Goal: Task Accomplishment & Management: Manage account settings

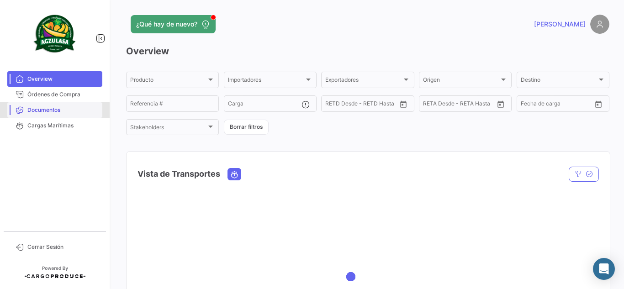
click at [42, 110] on span "Documentos" at bounding box center [62, 110] width 71 height 8
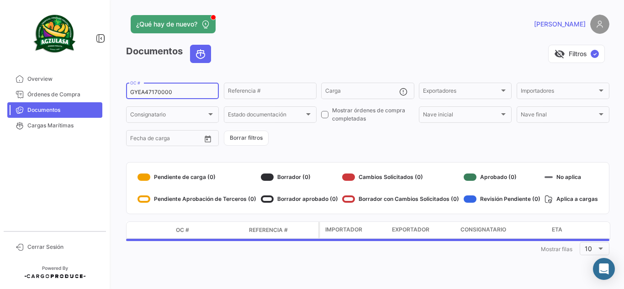
click at [155, 98] on div "GYEA47170000 OC #" at bounding box center [172, 90] width 84 height 18
click at [157, 91] on input "GYEA47170000" at bounding box center [172, 92] width 84 height 6
paste input "64262053"
type input "6426205300"
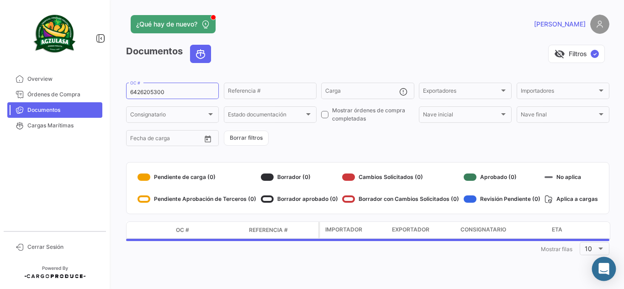
click at [598, 266] on div "Abrir Intercom Messenger" at bounding box center [604, 269] width 24 height 24
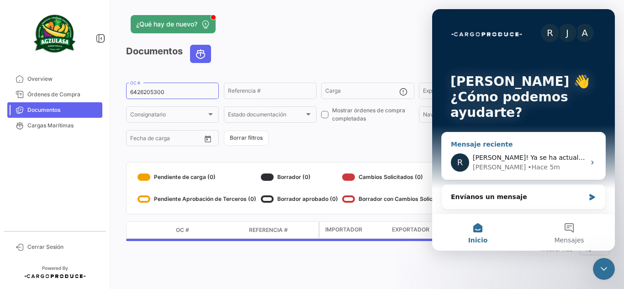
click at [533, 160] on span "hola Joyce! Ya se ha actualizado la información en la plataforma" at bounding box center [584, 157] width 225 height 7
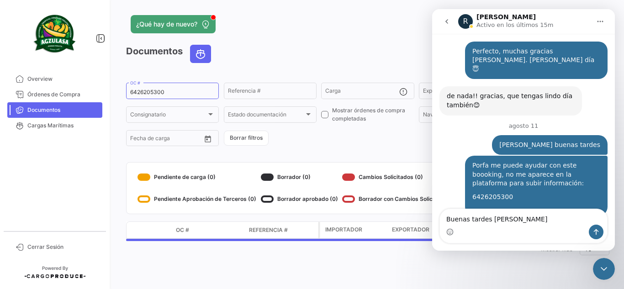
scroll to position [1890, 0]
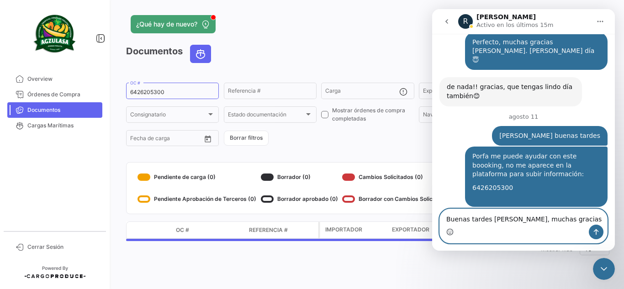
click at [446, 231] on icon "Selector de emoji" at bounding box center [449, 231] width 7 height 7
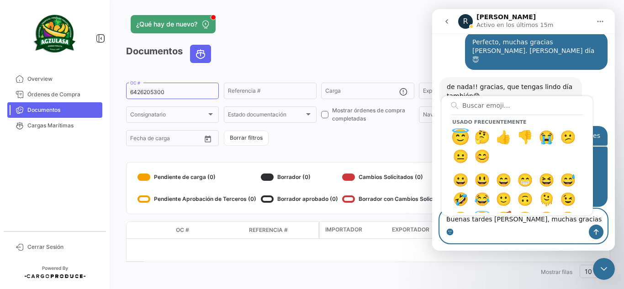
type textarea "Buenas tardes Rocio Perfecto, muchas gracias😇"
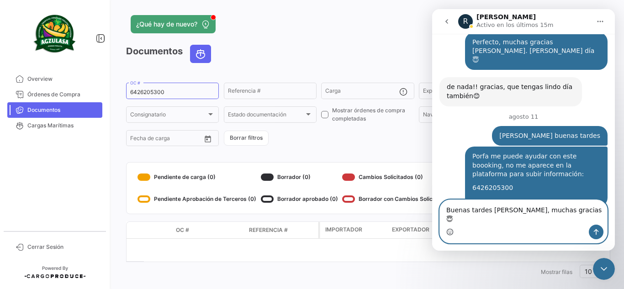
click at [556, 214] on textarea "Buenas tardes Rocio Perfecto, muchas gracias😇" at bounding box center [523, 212] width 167 height 25
click at [189, 89] on input "6426205300" at bounding box center [172, 92] width 84 height 6
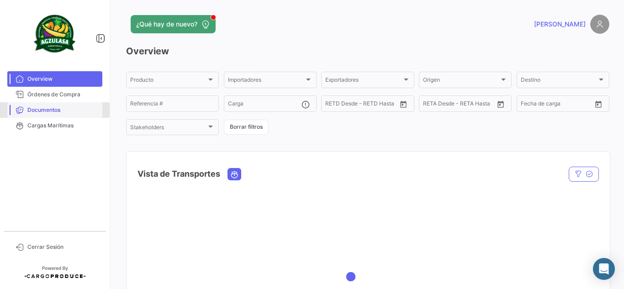
click at [63, 106] on span "Documentos" at bounding box center [62, 110] width 71 height 8
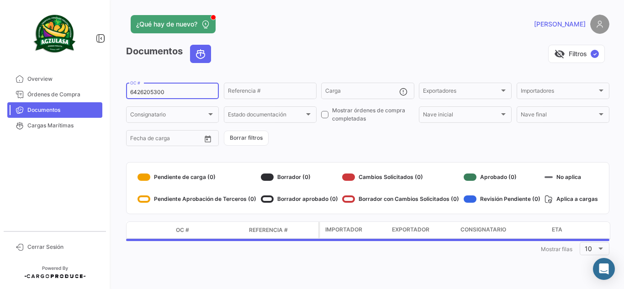
click at [190, 91] on input "6426205300" at bounding box center [172, 92] width 84 height 6
click at [370, 52] on div "visibility_off Filtros ✓" at bounding box center [413, 54] width 391 height 18
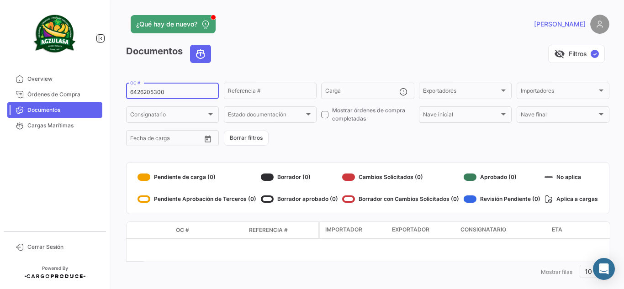
click at [190, 93] on input "6426205300" at bounding box center [172, 92] width 84 height 6
click at [608, 267] on icon "Abrir Intercom Messenger" at bounding box center [604, 269] width 12 height 12
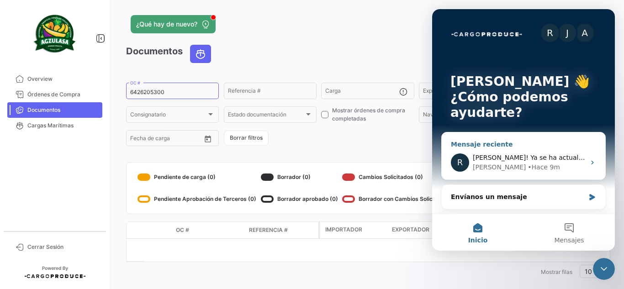
click at [550, 154] on span "hola Joyce! Ya se ha actualizado la información en la plataforma" at bounding box center [584, 157] width 225 height 7
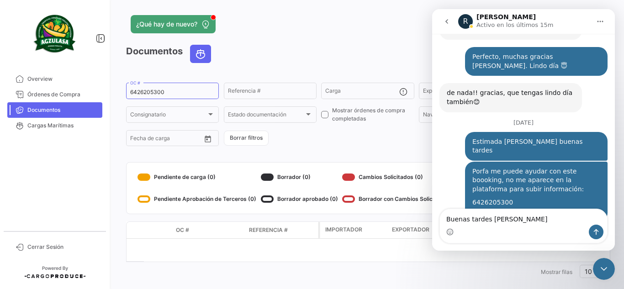
scroll to position [1890, 0]
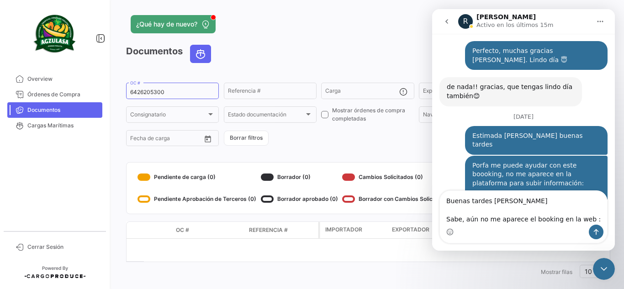
type textarea "Buenas tardes Rocio Sabe, aún no me aparece el booking en la web :("
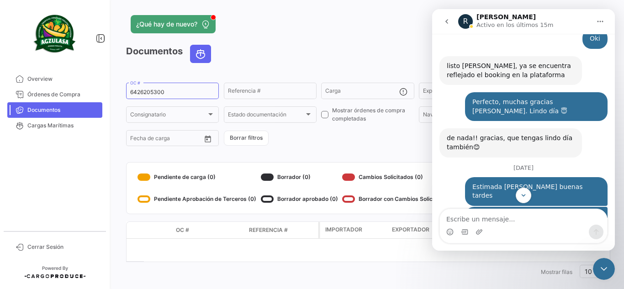
scroll to position [1830, 0]
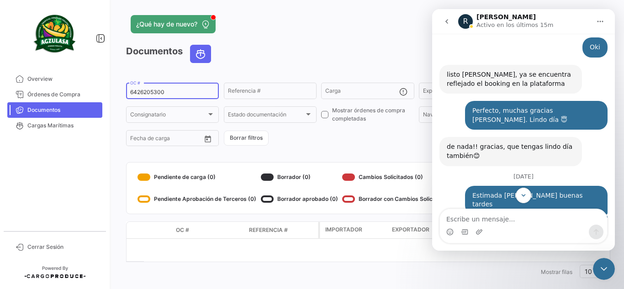
click at [191, 84] on div "6426205300 OC #" at bounding box center [172, 90] width 84 height 18
click at [73, 99] on link "Órdenes de Compra" at bounding box center [54, 95] width 95 height 16
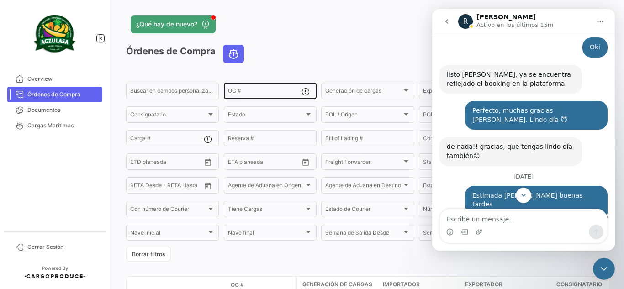
click at [273, 88] on div "OC #" at bounding box center [264, 90] width 73 height 18
paste input "6426205300"
type input "6426205300"
click at [313, 34] on app-header "¿Qué hay de nuevo? JOYCE" at bounding box center [367, 30] width 483 height 30
click at [278, 94] on input "6426205300" at bounding box center [264, 92] width 73 height 6
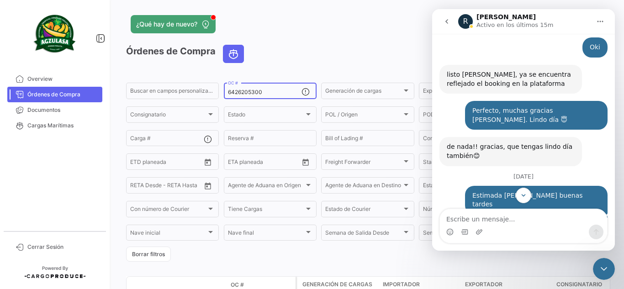
click at [329, 27] on div "¿Qué hay de nuevo?" at bounding box center [259, 24] width 266 height 18
click at [387, 43] on app-header "¿Qué hay de nuevo? JOYCE" at bounding box center [367, 30] width 483 height 30
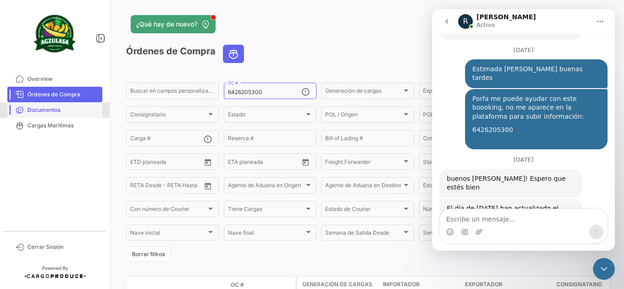
click at [47, 115] on link "Documentos" at bounding box center [54, 110] width 95 height 16
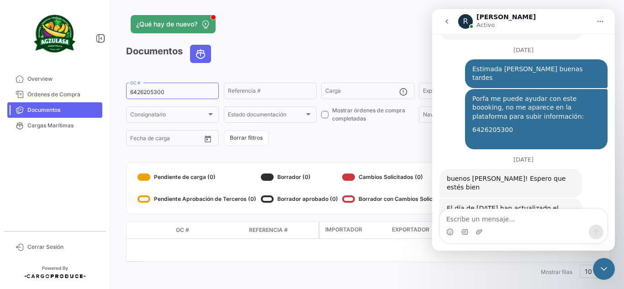
scroll to position [1967, 0]
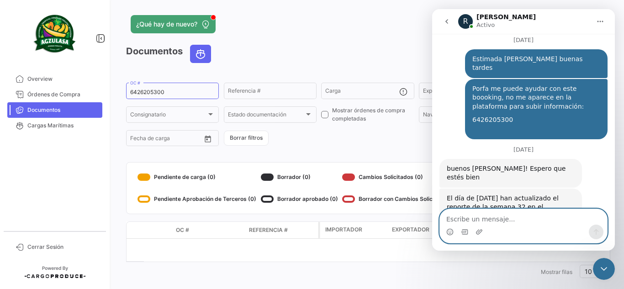
click at [502, 215] on textarea "Escribe un mensaje..." at bounding box center [523, 217] width 167 height 16
type textarea "Listo, esta bien"
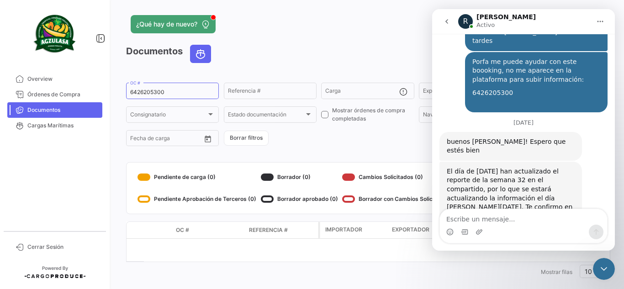
click at [610, 271] on div "Cerrar Intercom Messenger" at bounding box center [604, 269] width 22 height 22
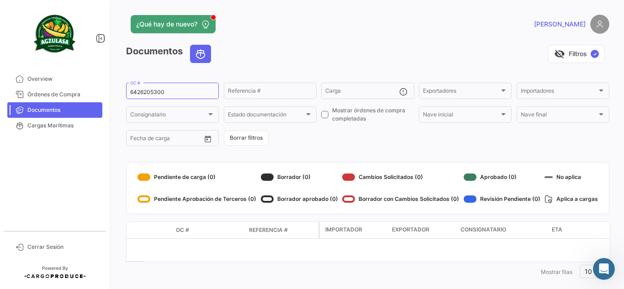
click at [354, 42] on app-header "¿Qué hay de nuevo? JOYCE" at bounding box center [367, 30] width 483 height 30
click at [150, 93] on input "6426205300" at bounding box center [172, 92] width 84 height 6
click at [248, 46] on div "visibility_off Filtros ✓" at bounding box center [413, 54] width 391 height 18
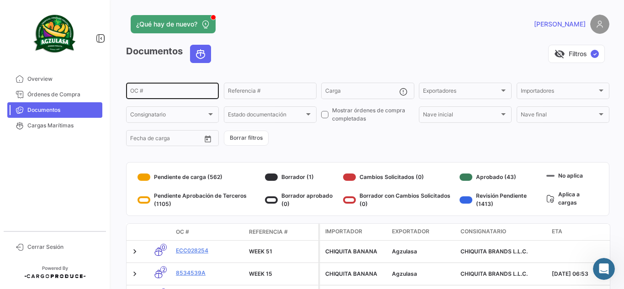
click at [159, 89] on div "OC #" at bounding box center [172, 90] width 84 height 18
paste input "6426205300"
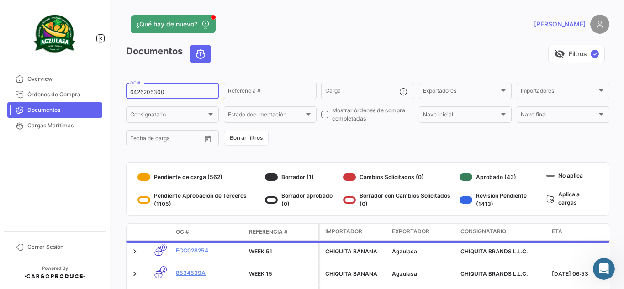
type input "6426205300"
click at [291, 35] on app-header "¿Qué hay de nuevo? JOYCE" at bounding box center [367, 30] width 483 height 30
click at [341, 56] on div "visibility_off Filtros ✓" at bounding box center [413, 54] width 391 height 18
click at [366, 28] on div "¿Qué hay de nuevo?" at bounding box center [259, 24] width 266 height 18
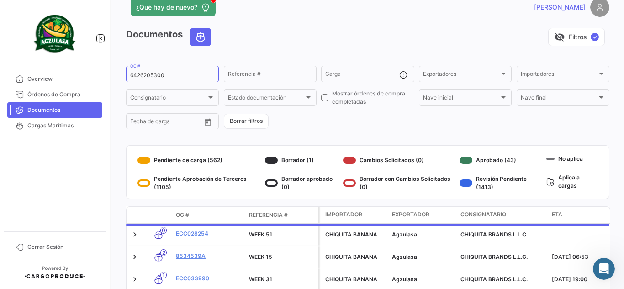
scroll to position [0, 0]
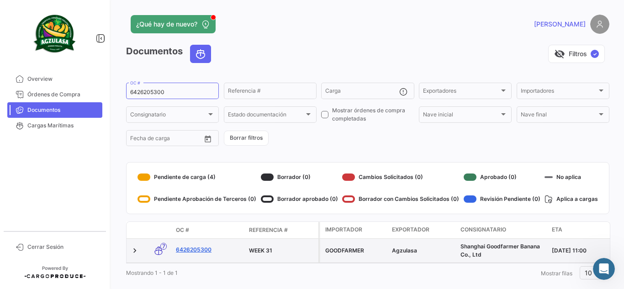
click at [199, 251] on link "6426205300" at bounding box center [209, 250] width 66 height 8
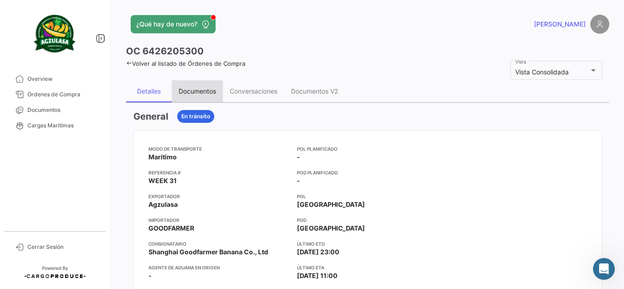
click at [205, 97] on div "Documentos" at bounding box center [197, 91] width 51 height 22
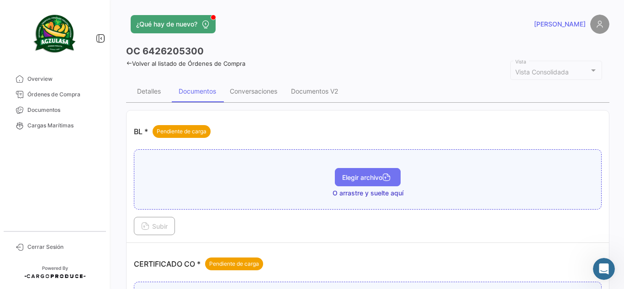
click at [382, 178] on icon "button" at bounding box center [386, 178] width 8 height 8
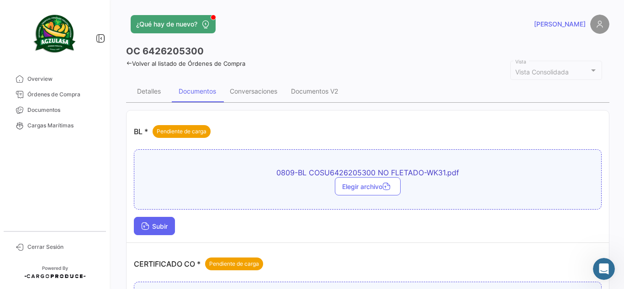
click at [163, 226] on span "Subir" at bounding box center [154, 226] width 26 height 8
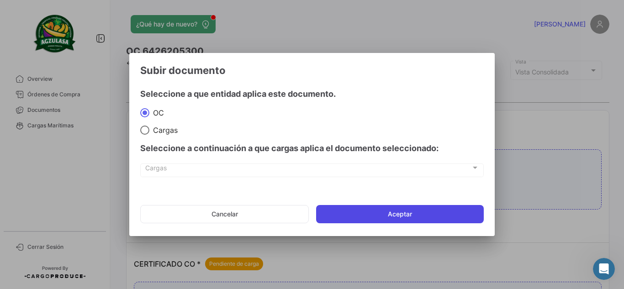
click at [425, 210] on button "Aceptar" at bounding box center [400, 214] width 168 height 18
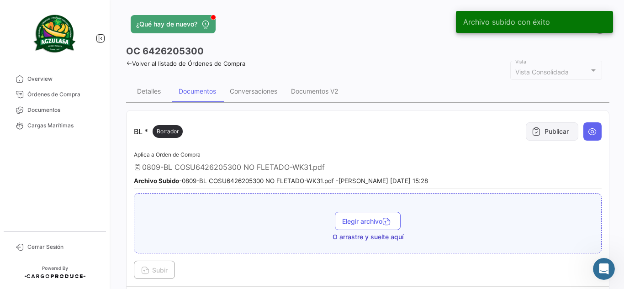
click at [557, 132] on button "Publicar" at bounding box center [551, 131] width 52 height 18
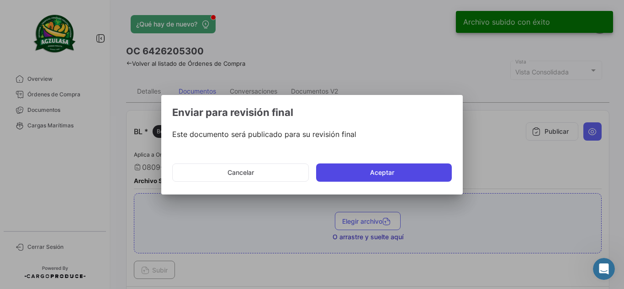
drag, startPoint x: 405, startPoint y: 171, endPoint x: 418, endPoint y: 173, distance: 13.5
click at [404, 171] on button "Aceptar" at bounding box center [384, 172] width 136 height 18
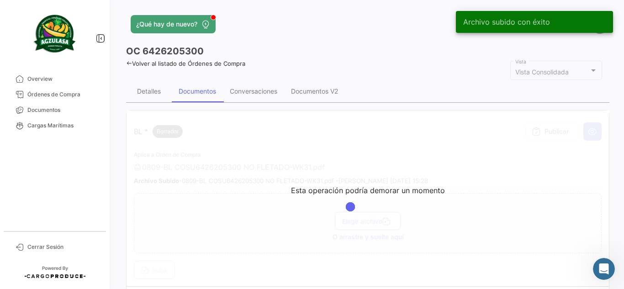
click at [383, 25] on div "¿Qué hay de nuevo?" at bounding box center [259, 24] width 266 height 18
click at [373, 37] on app-header "¿Qué hay de nuevo? JOYCE" at bounding box center [367, 30] width 483 height 30
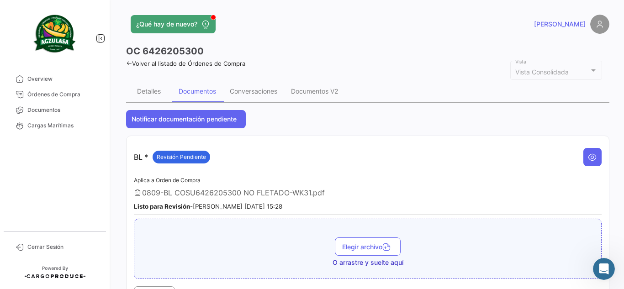
click at [329, 36] on app-header "¿Qué hay de nuevo? JOYCE" at bounding box center [367, 30] width 483 height 30
click at [341, 42] on app-header "¿Qué hay de nuevo? JOYCE" at bounding box center [367, 30] width 483 height 30
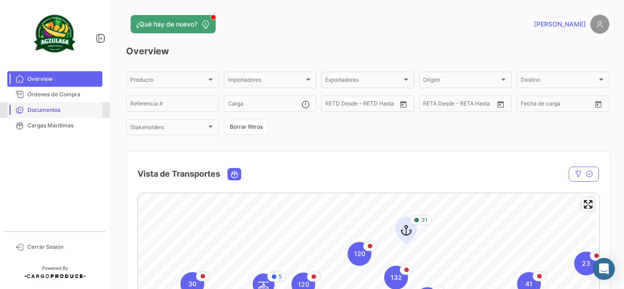
click at [94, 110] on span "Documentos" at bounding box center [62, 110] width 71 height 8
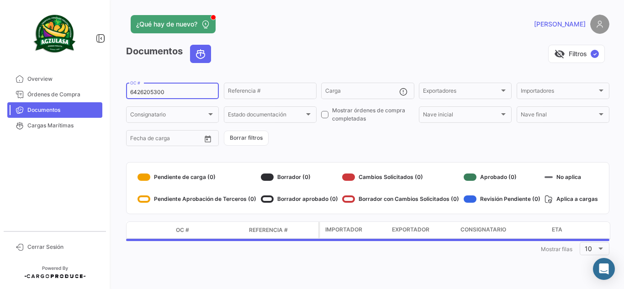
click at [168, 89] on input "6426205300" at bounding box center [172, 92] width 84 height 6
paste input "GQL0407905"
type input "GQL0407905"
